Goal: Task Accomplishment & Management: Manage account settings

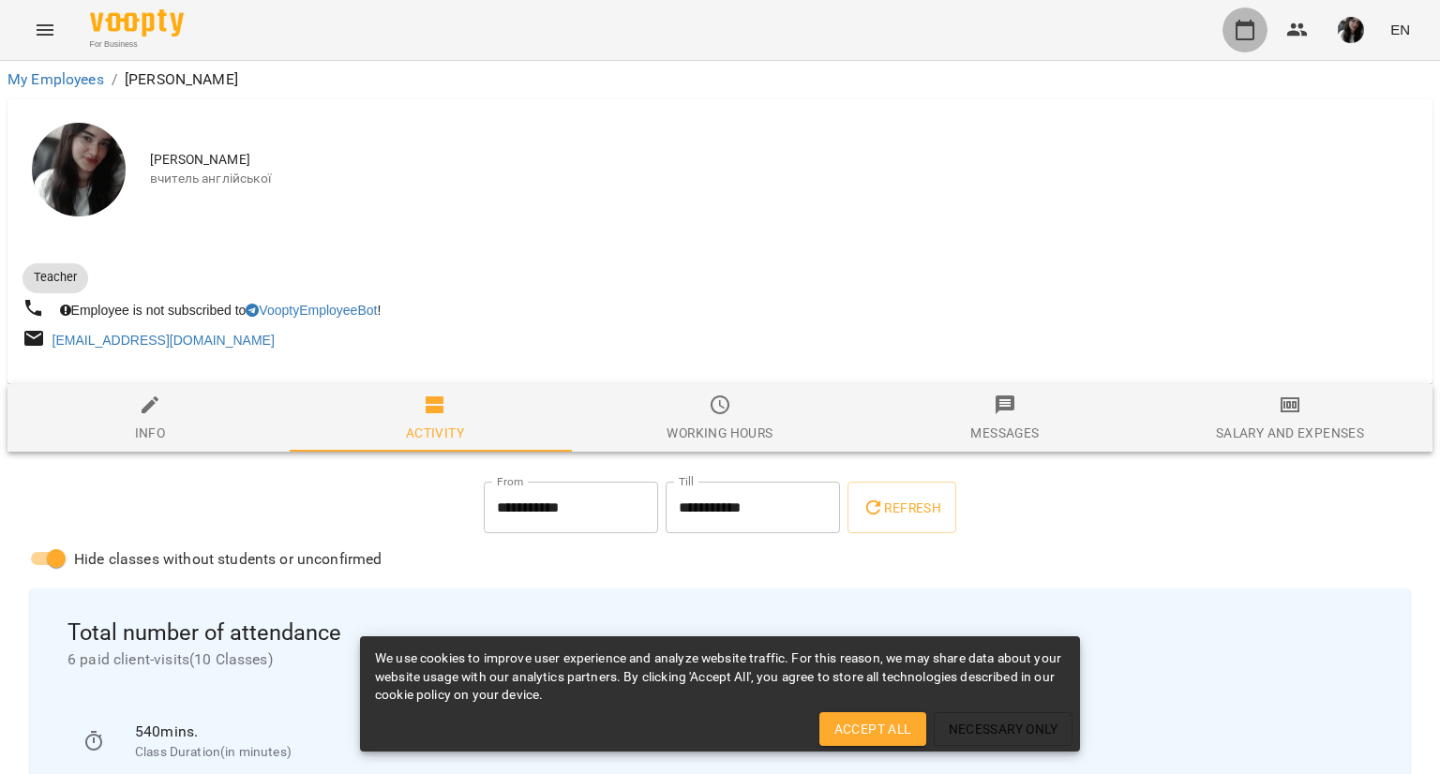
click at [1240, 23] on icon "button" at bounding box center [1245, 30] width 19 height 21
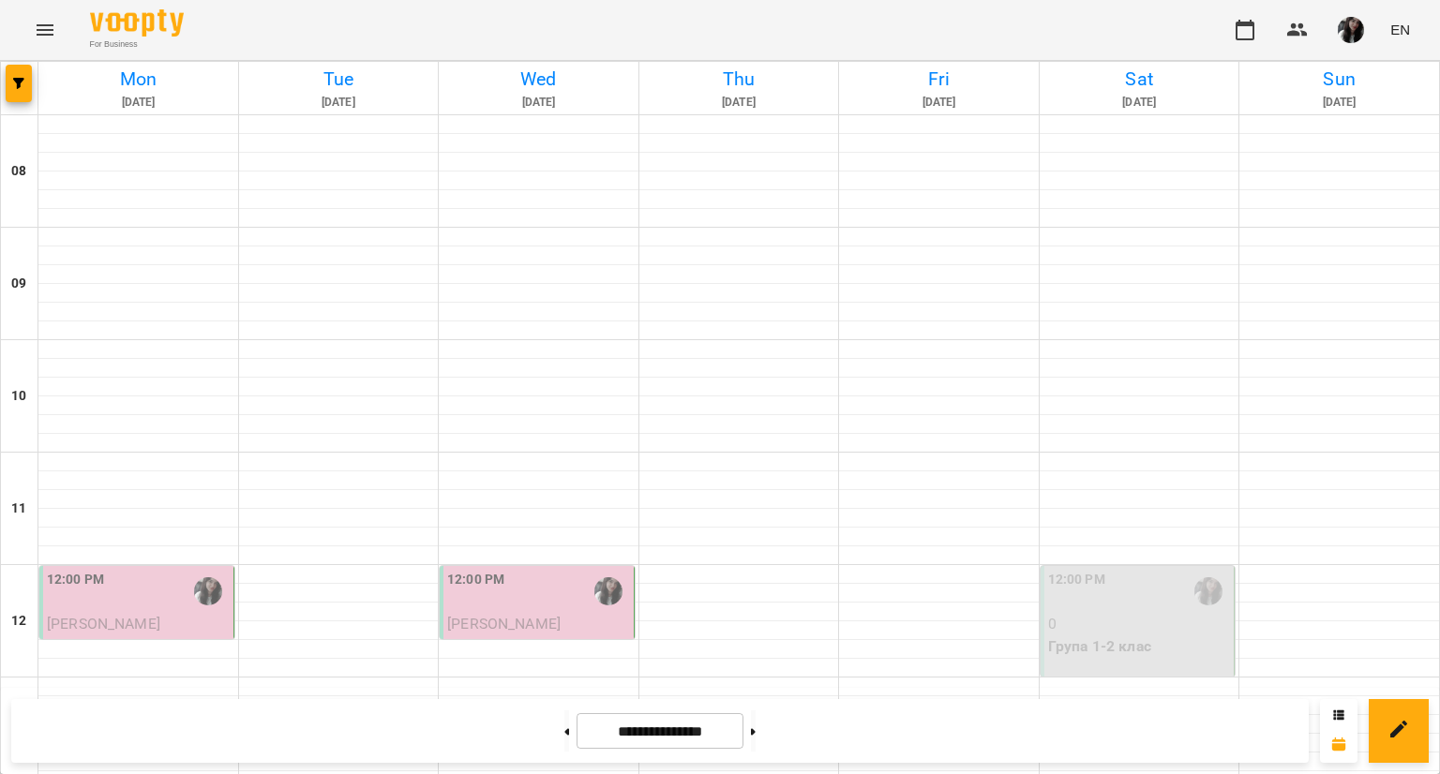
scroll to position [746, 0]
click at [756, 734] on button at bounding box center [753, 731] width 5 height 41
type input "**********"
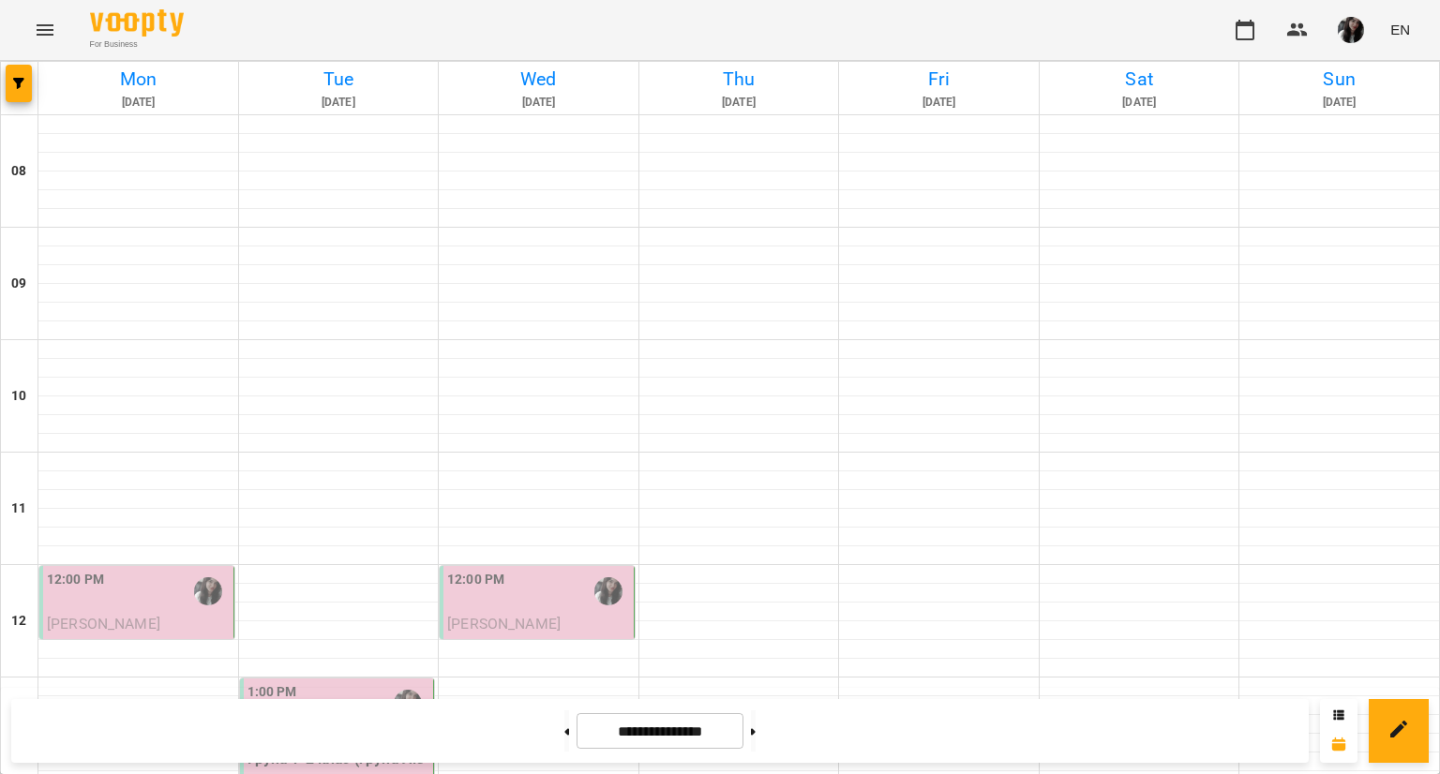
scroll to position [836, 0]
drag, startPoint x: 410, startPoint y: 368, endPoint x: 476, endPoint y: 392, distance: 70.6
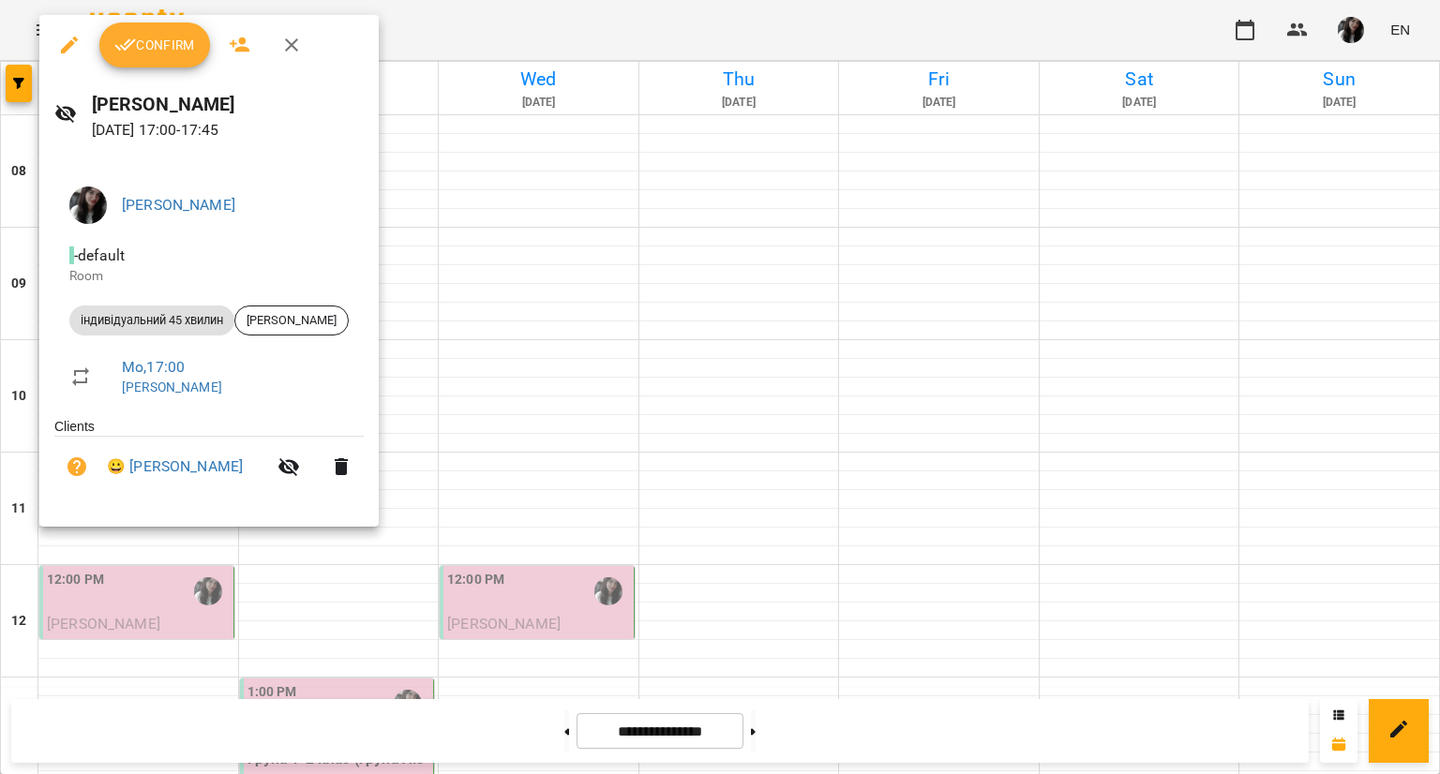
click at [159, 52] on span "Confirm" at bounding box center [154, 45] width 81 height 22
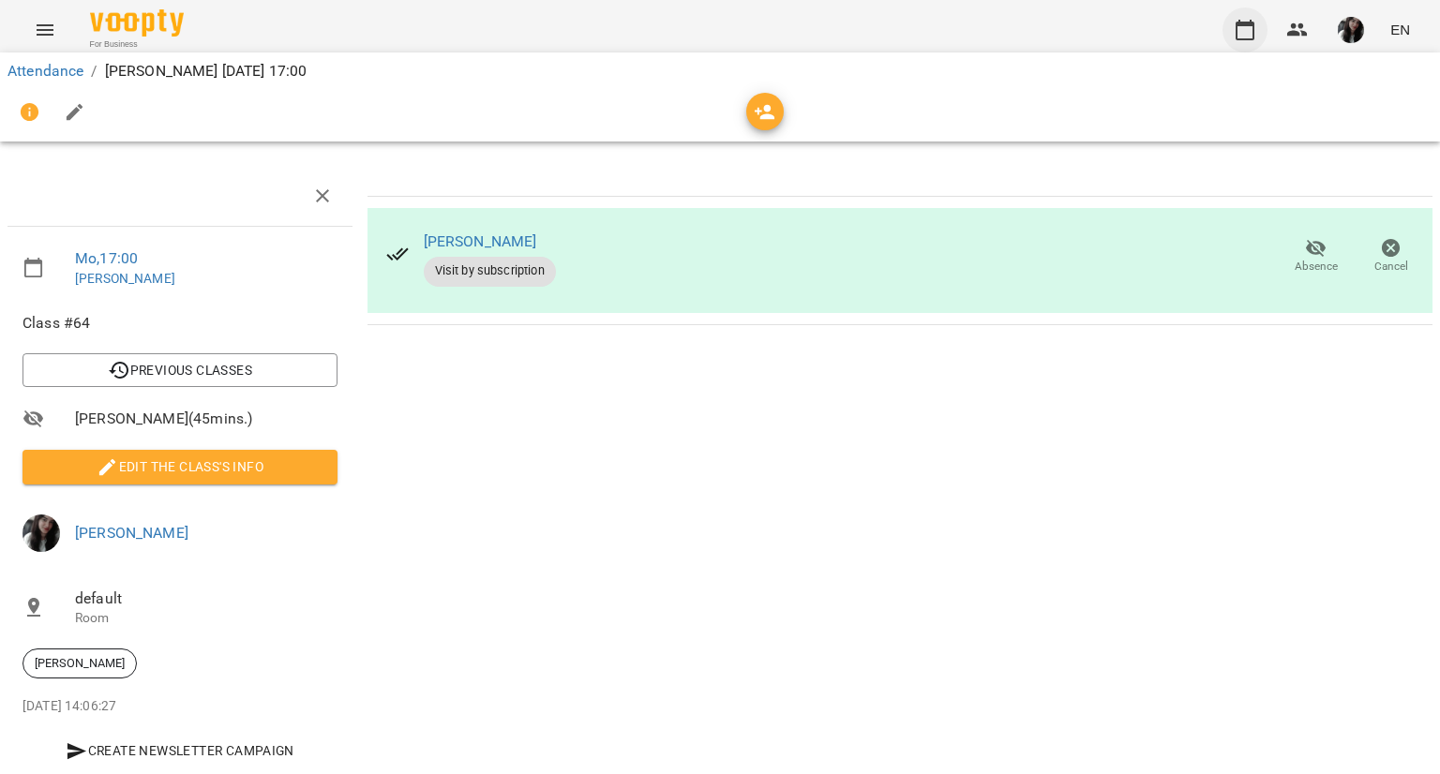
click at [1244, 38] on icon "button" at bounding box center [1245, 30] width 19 height 21
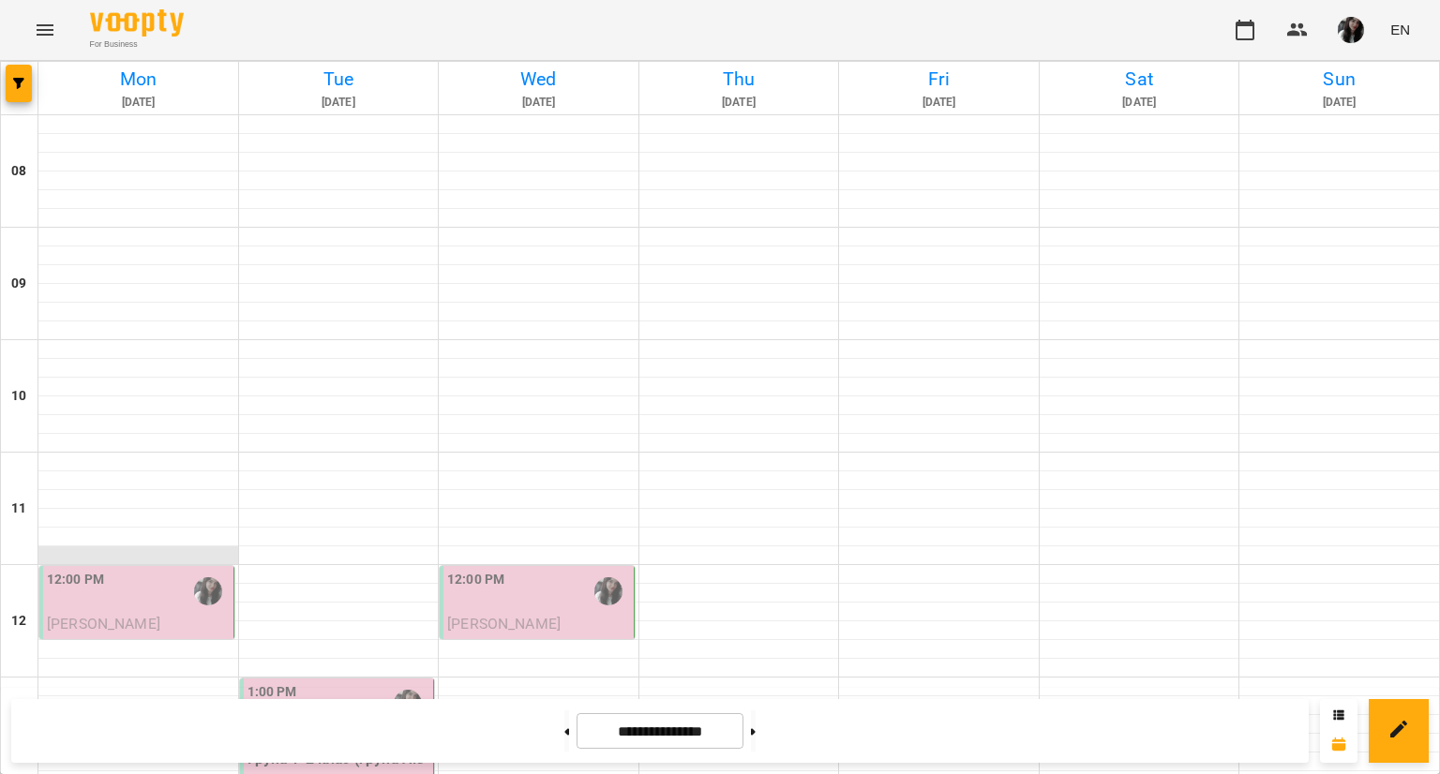
scroll to position [280, 0]
click at [201, 566] on div "12:00 PM [PERSON_NAME] індивідуальний 45 хвилин" at bounding box center [136, 624] width 195 height 117
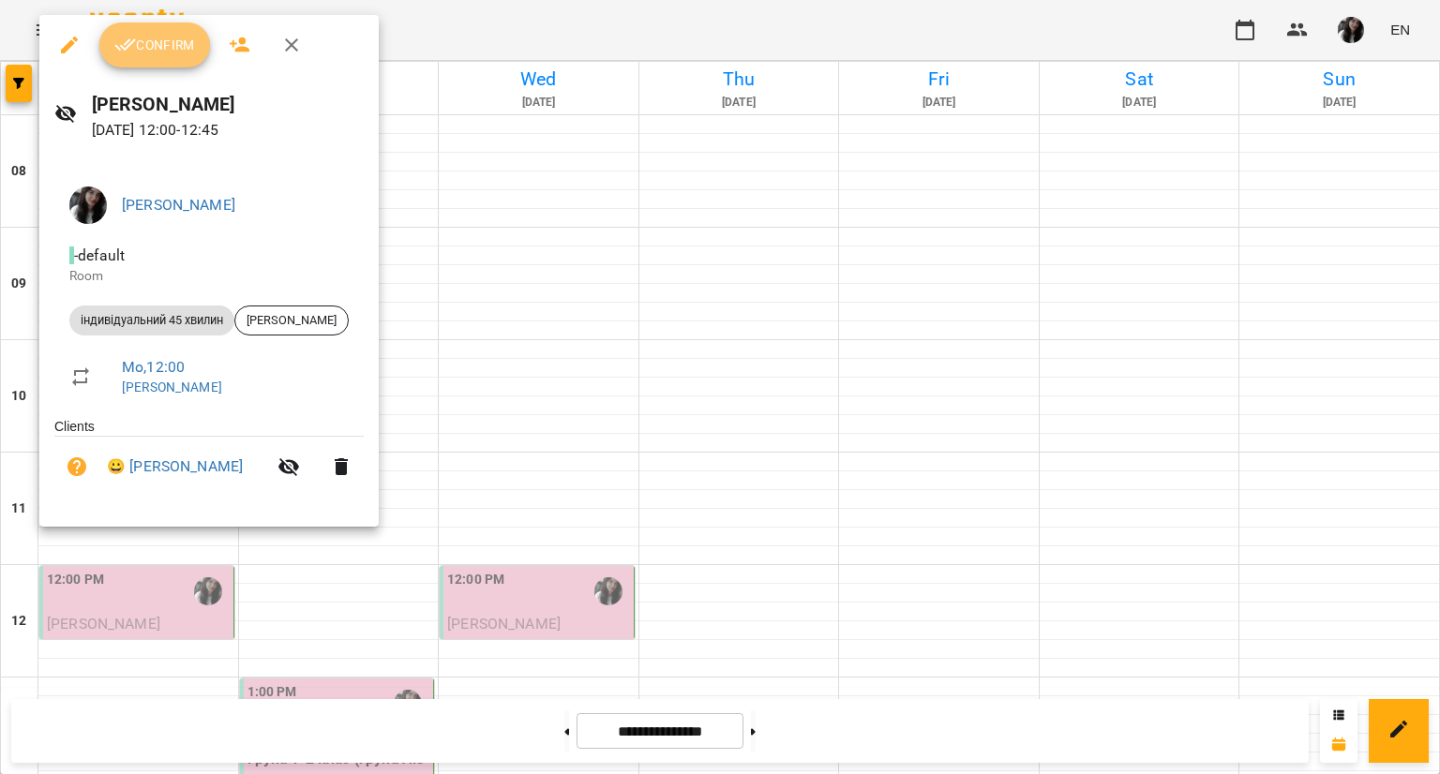
click at [171, 35] on span "Confirm" at bounding box center [154, 45] width 81 height 22
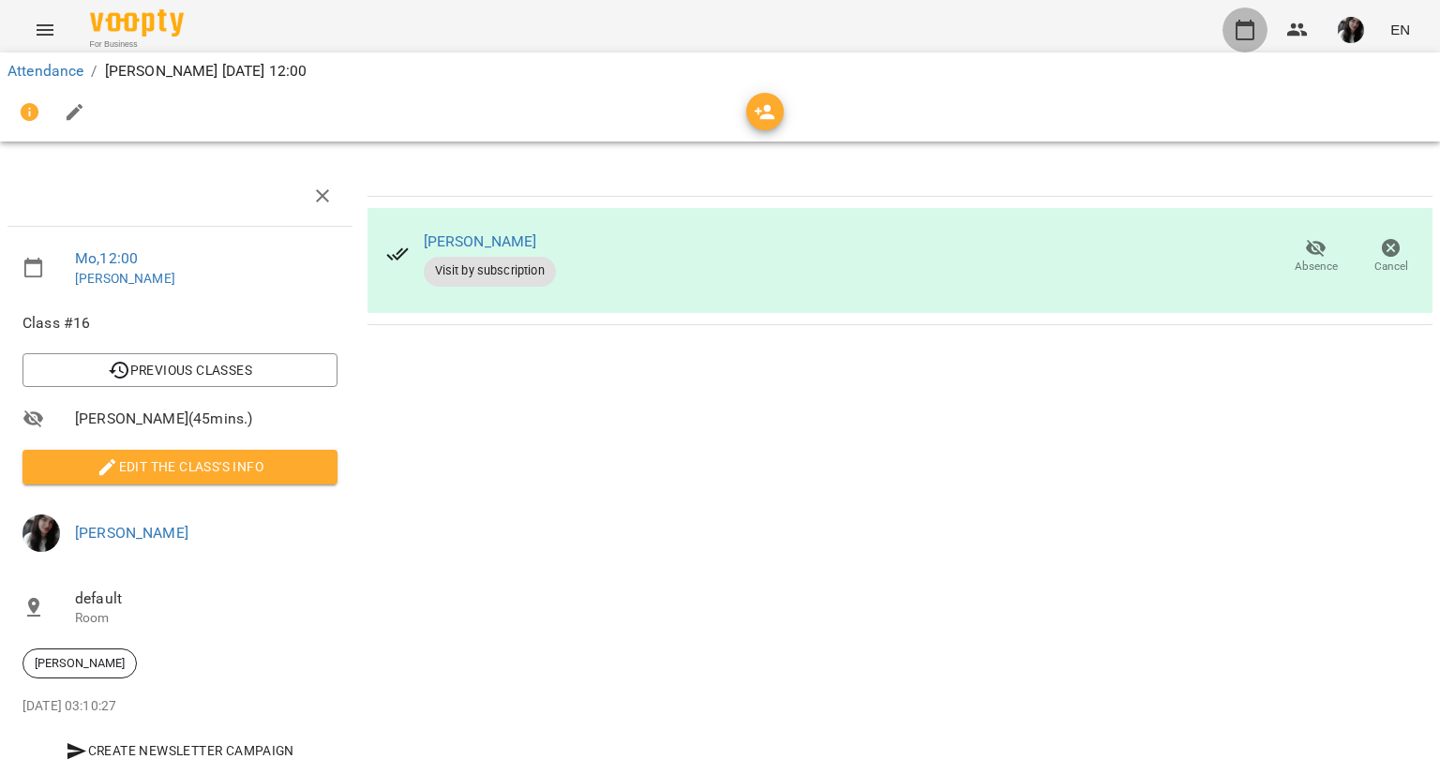
click at [1263, 33] on button "button" at bounding box center [1244, 29] width 45 height 45
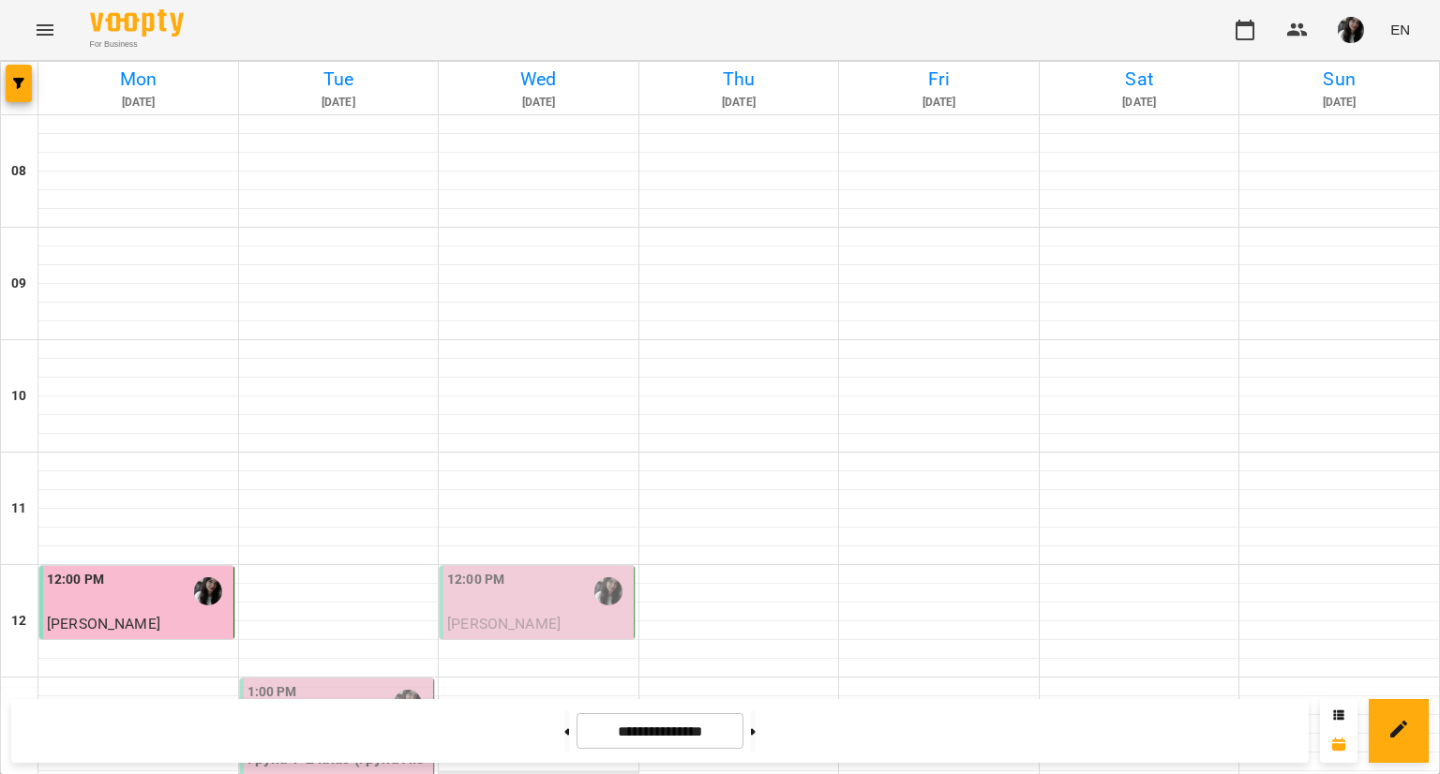
scroll to position [208, 0]
click at [405, 690] on img "Поліна Гончаренко" at bounding box center [408, 704] width 28 height 28
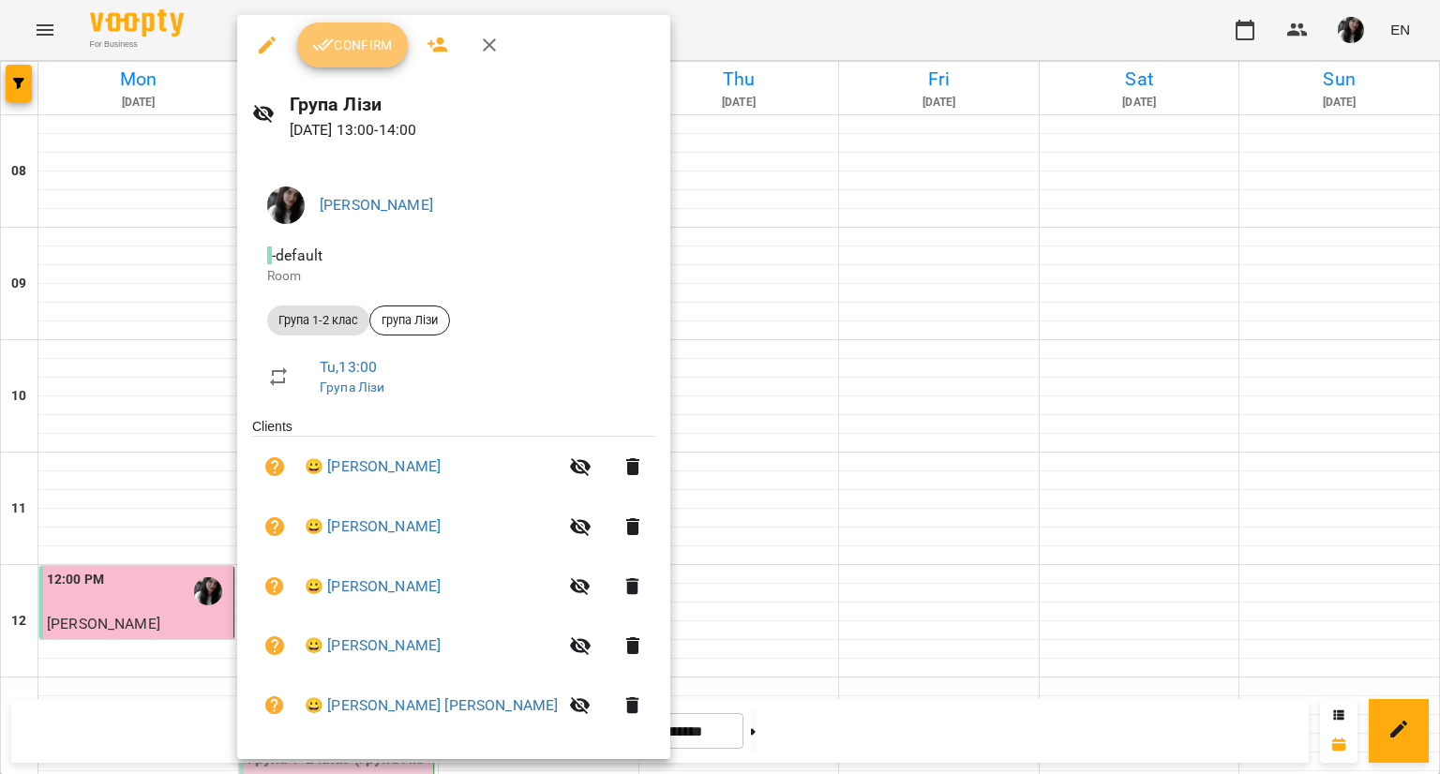
click at [307, 48] on button "Confirm" at bounding box center [352, 44] width 111 height 45
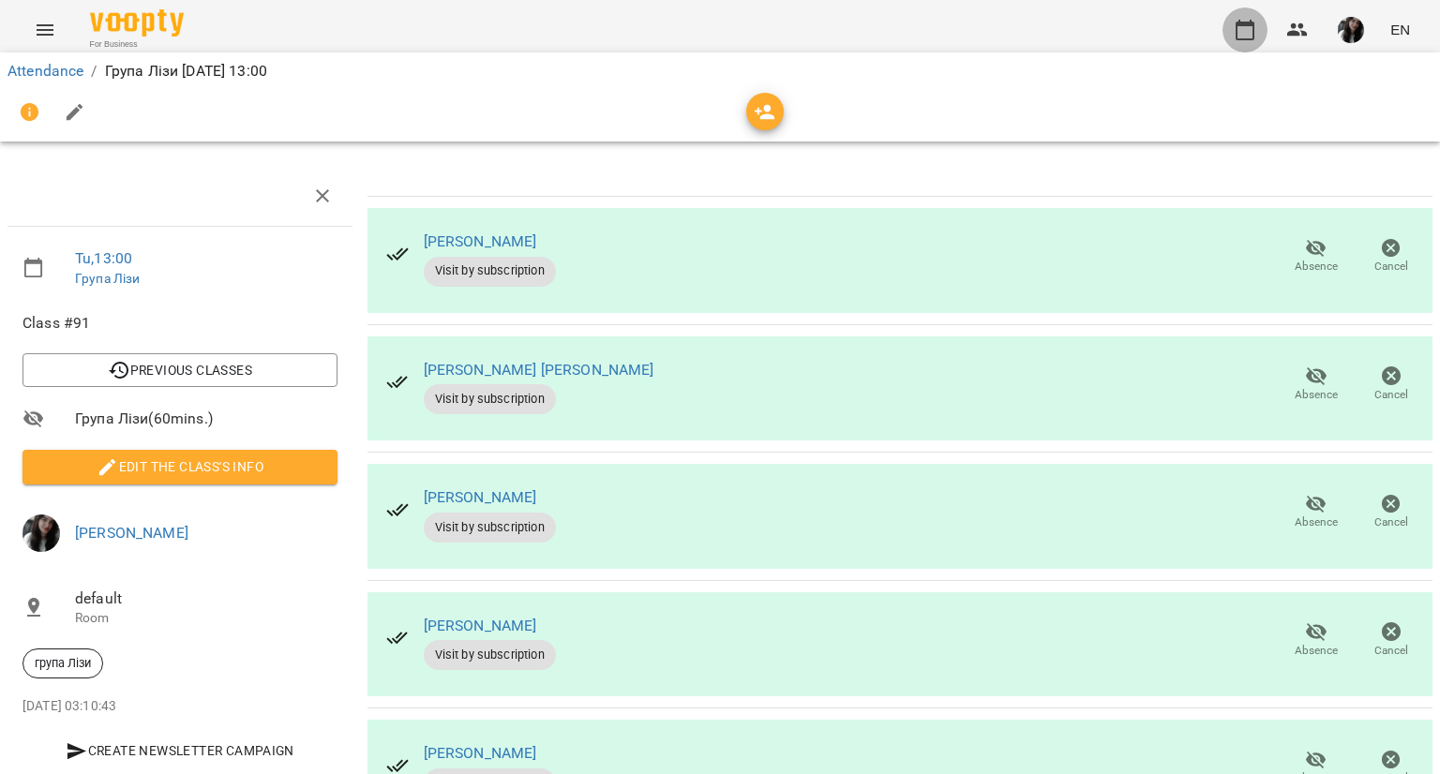
click at [1250, 22] on icon "button" at bounding box center [1245, 30] width 19 height 21
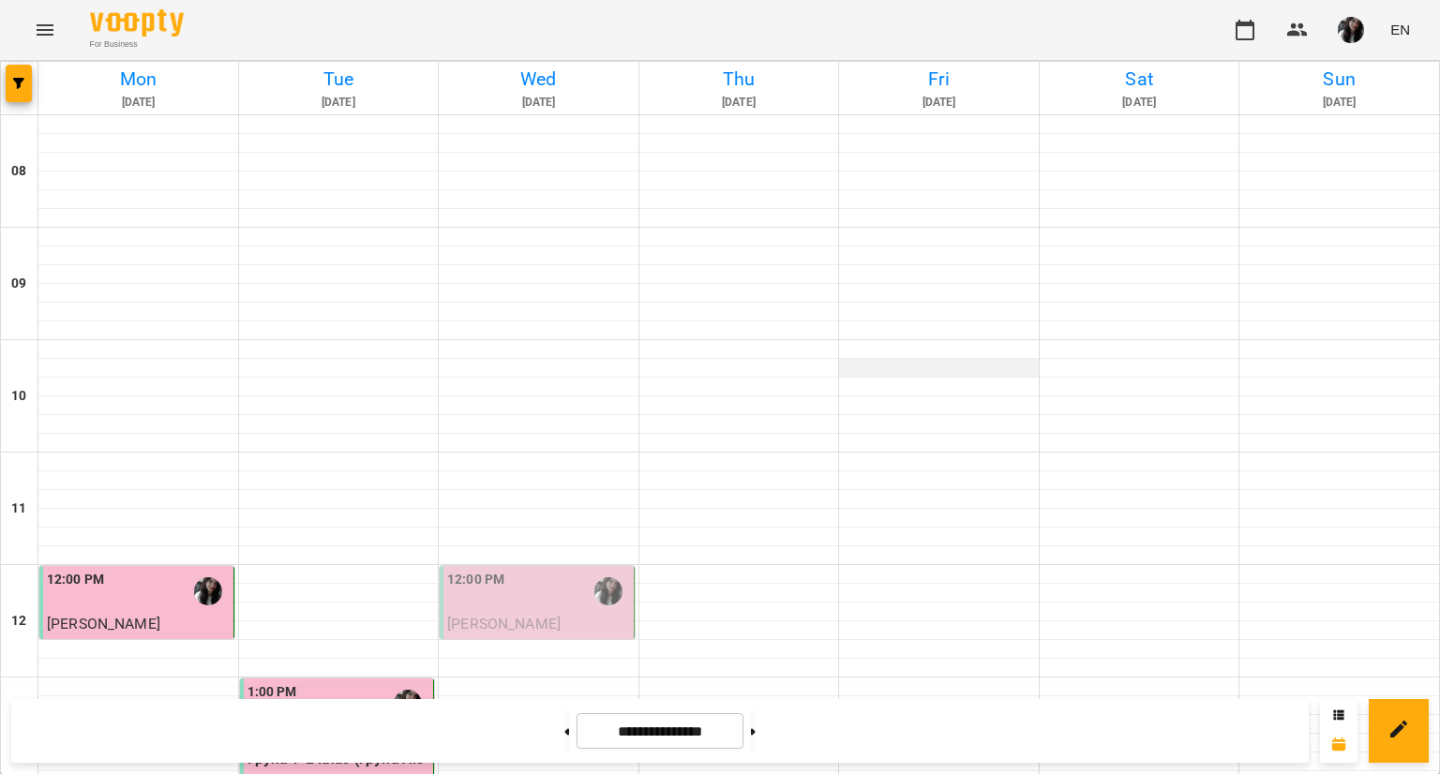
scroll to position [899, 0]
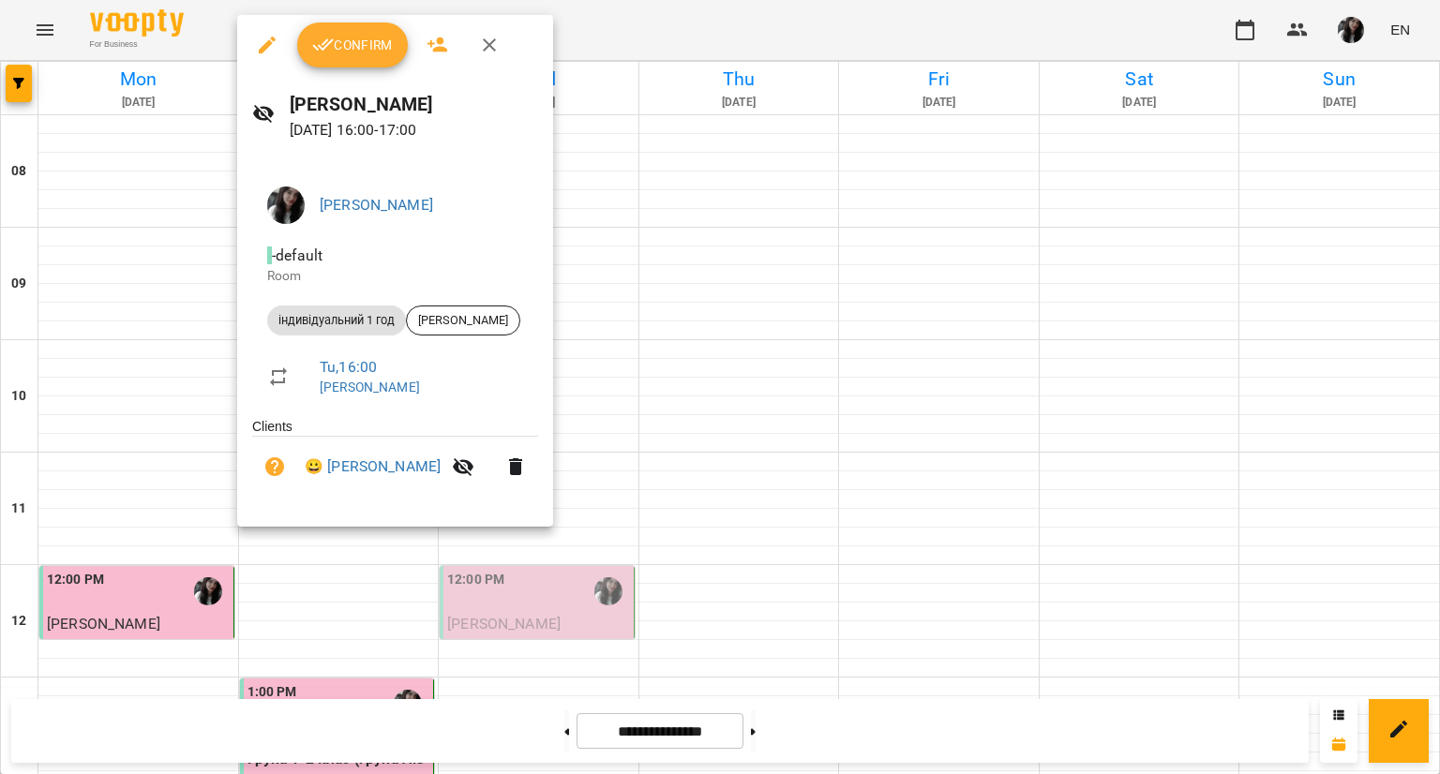
click at [373, 44] on span "Confirm" at bounding box center [352, 45] width 81 height 22
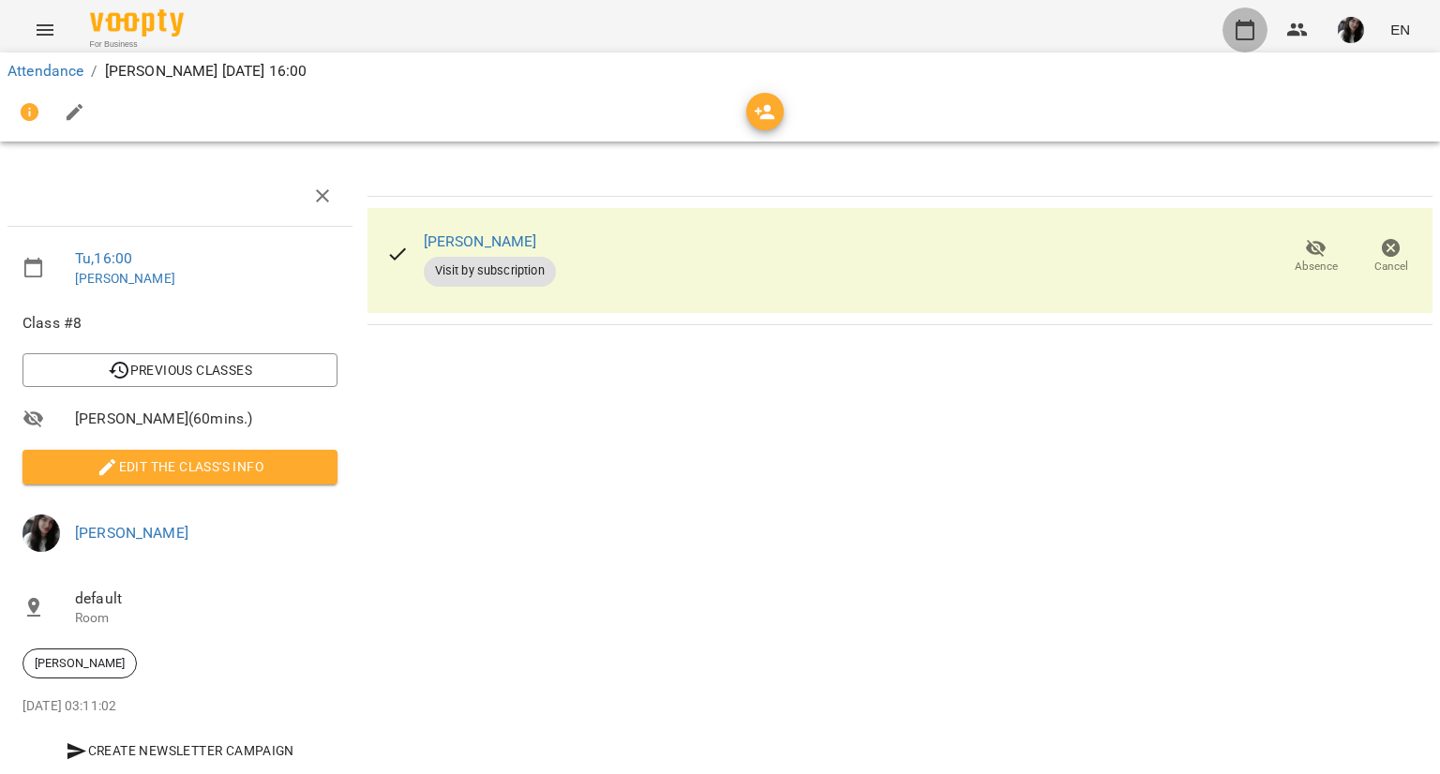
click at [1238, 31] on icon "button" at bounding box center [1245, 30] width 22 height 22
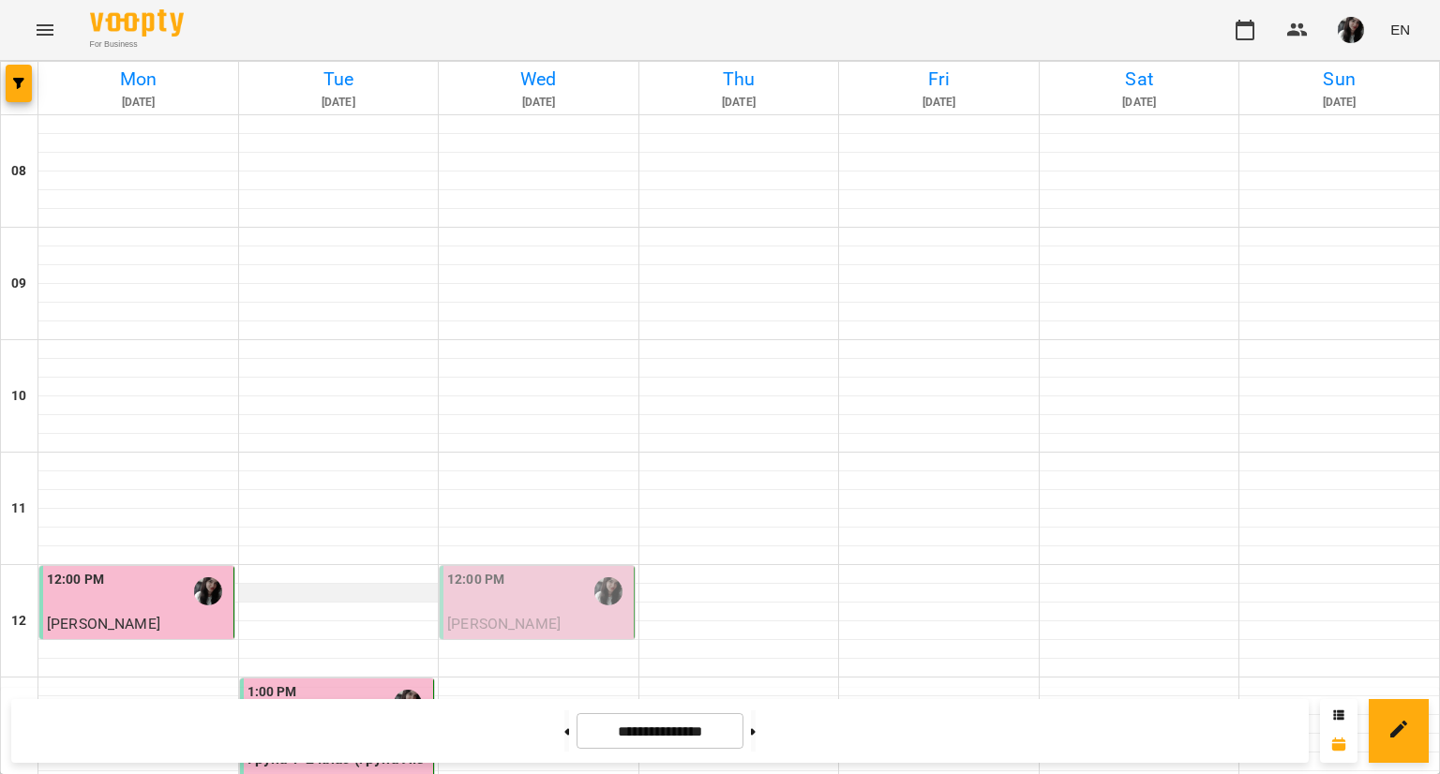
scroll to position [843, 0]
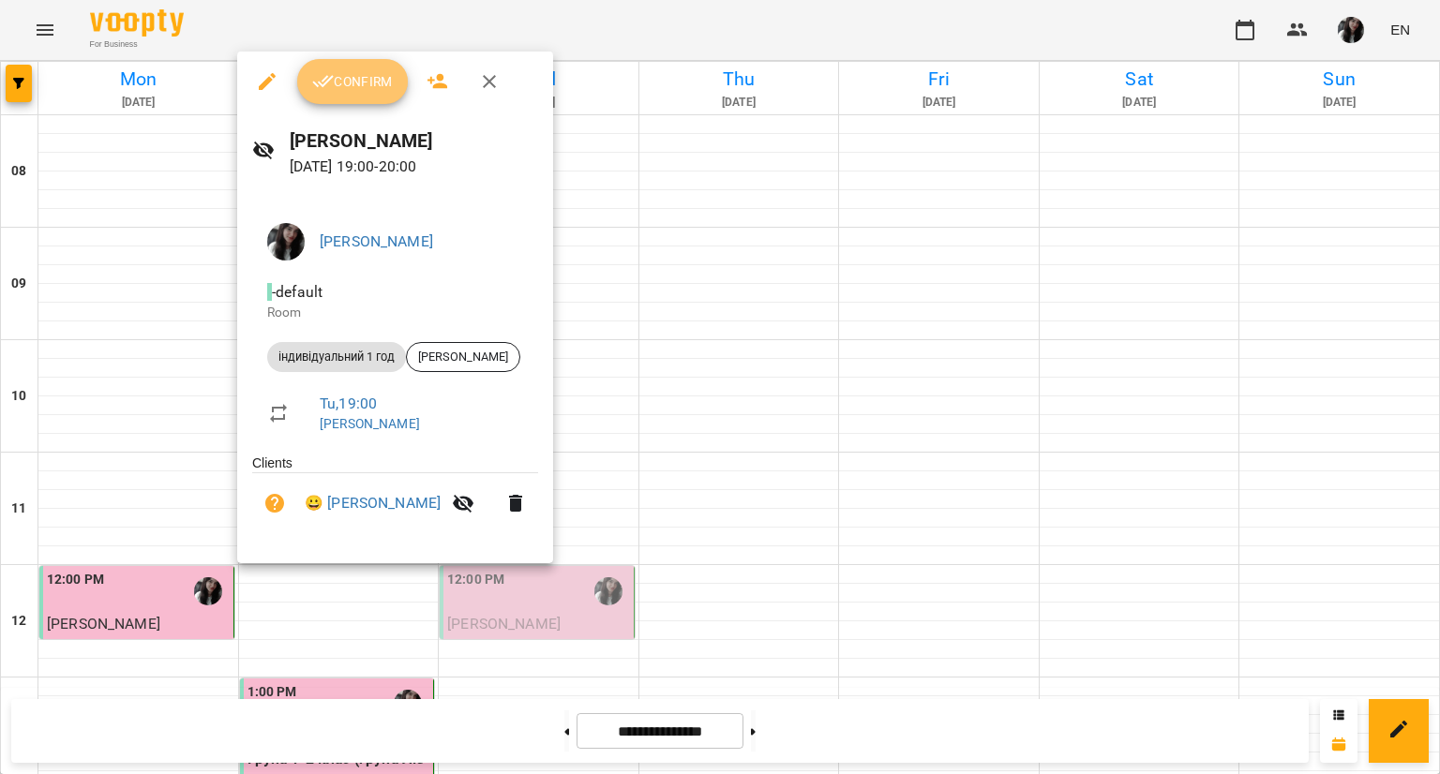
click at [351, 93] on button "Confirm" at bounding box center [352, 81] width 111 height 45
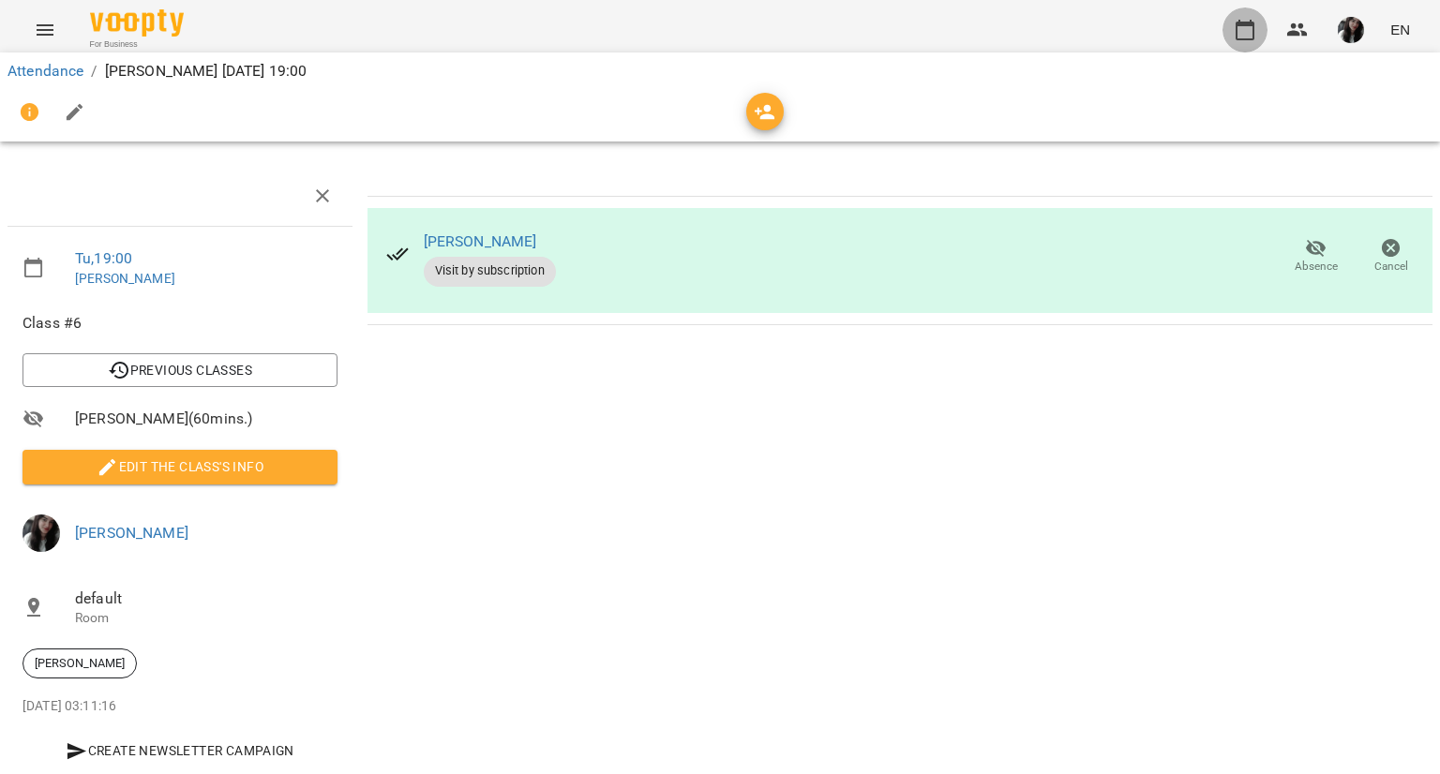
click at [1237, 27] on icon "button" at bounding box center [1245, 30] width 22 height 22
